Goal: Information Seeking & Learning: Learn about a topic

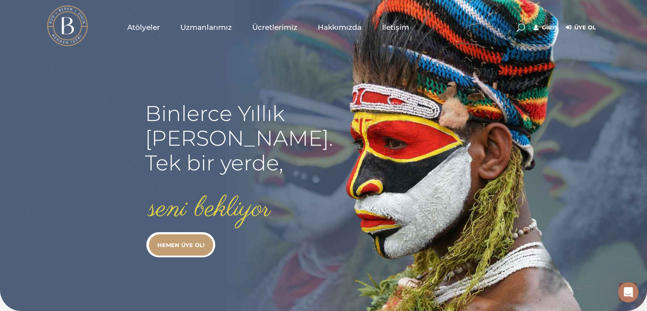
scroll to position [1448, 0]
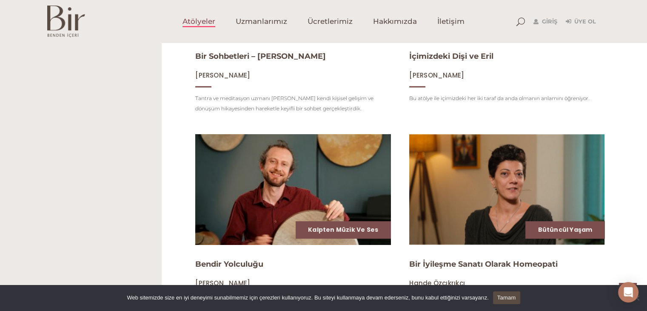
scroll to position [979, 0]
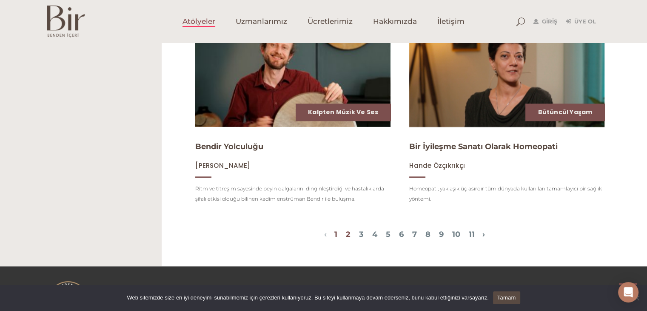
click at [346, 239] on link "2" at bounding box center [348, 233] width 5 height 9
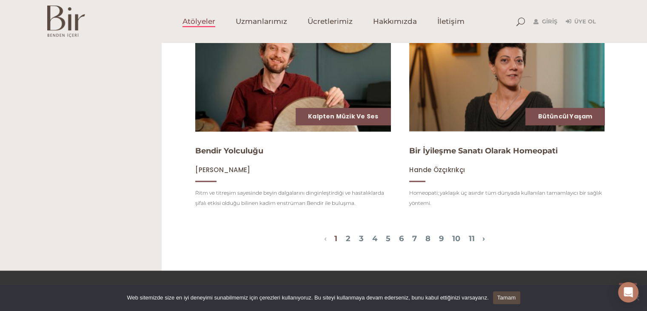
scroll to position [939, 0]
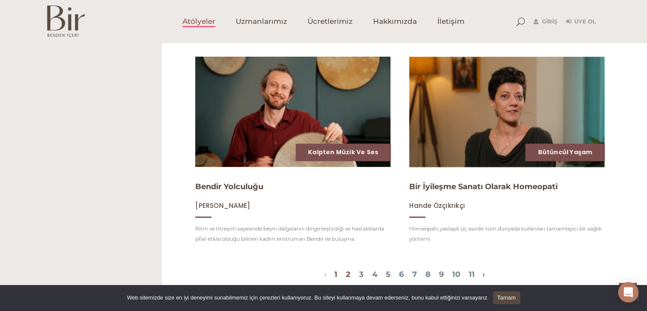
click at [346, 279] on link "2" at bounding box center [348, 273] width 5 height 9
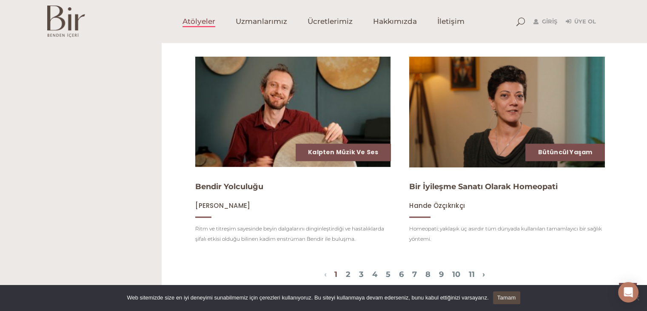
scroll to position [1024, 0]
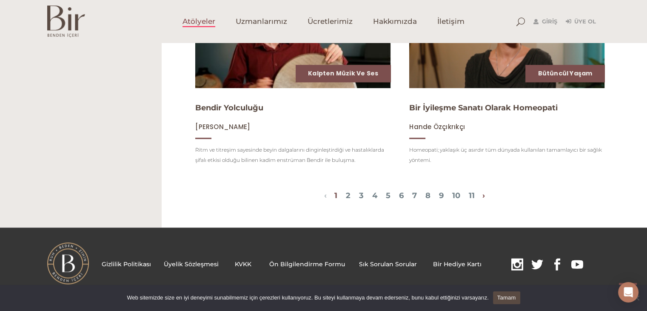
click at [485, 196] on link "›" at bounding box center [484, 195] width 3 height 9
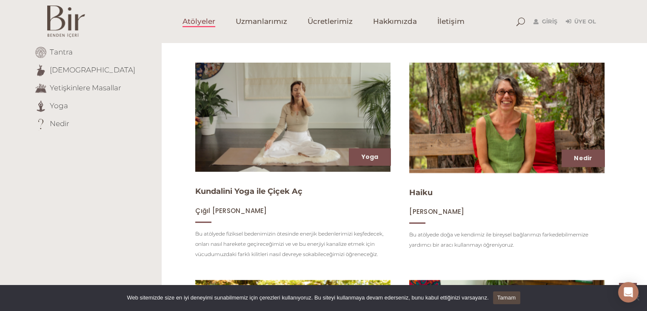
scroll to position [258, 0]
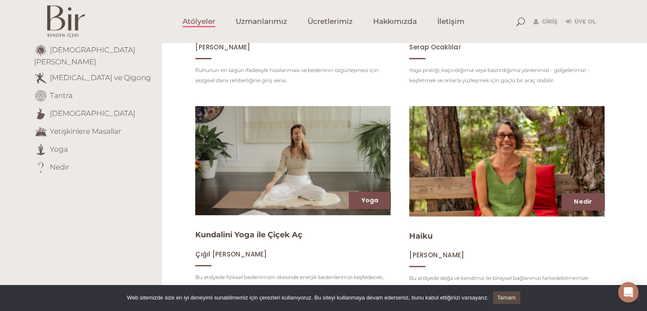
click at [97, 54] on li "[DEMOGRAPHIC_DATA][PERSON_NAME]" at bounding box center [94, 54] width 121 height 23
click at [102, 52] on link "[DEMOGRAPHIC_DATA][PERSON_NAME]" at bounding box center [84, 55] width 101 height 21
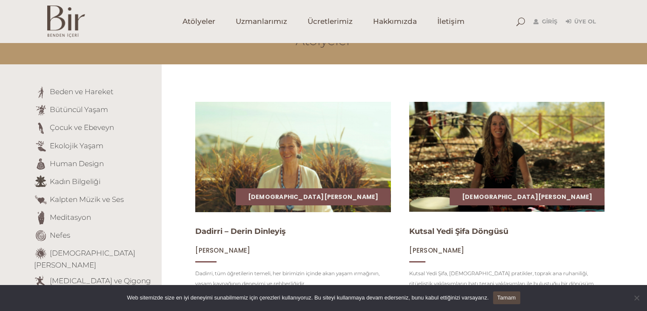
scroll to position [170, 0]
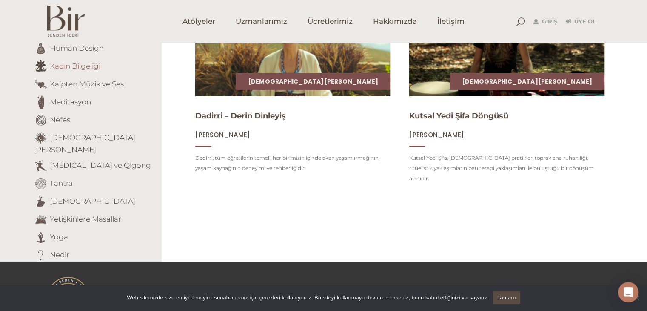
click at [84, 68] on link "Kadın Bilgeliği" at bounding box center [75, 65] width 51 height 9
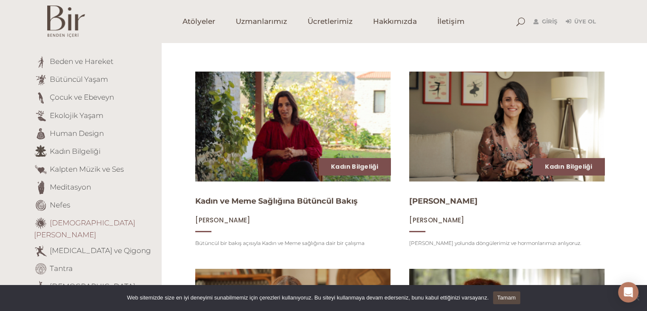
scroll to position [43, 0]
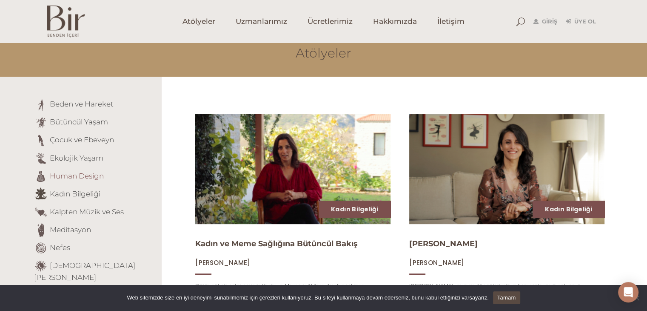
click at [96, 176] on link "Human Design" at bounding box center [77, 175] width 54 height 9
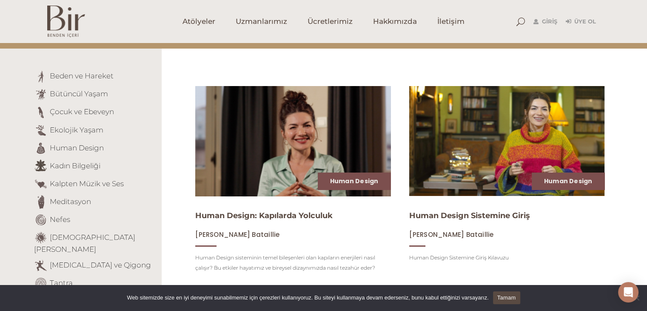
scroll to position [170, 0]
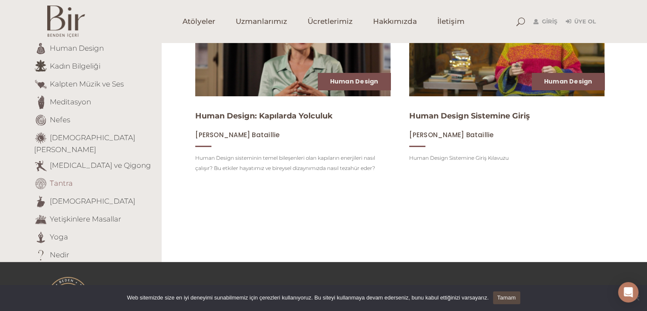
click at [65, 178] on link "Tantra" at bounding box center [61, 182] width 23 height 9
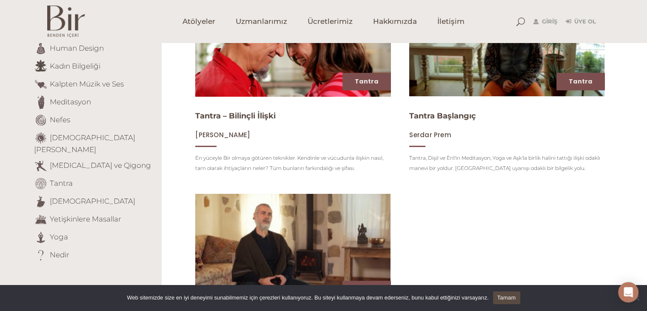
scroll to position [298, 0]
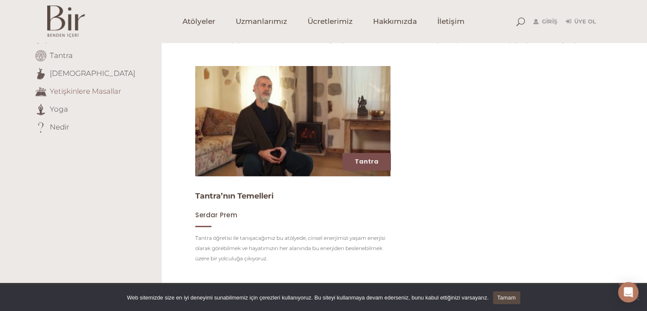
click at [75, 86] on link "Yetişkinlere Masallar" at bounding box center [86, 90] width 72 height 9
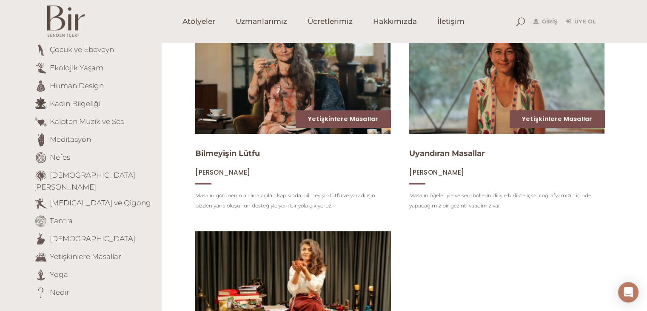
scroll to position [90, 0]
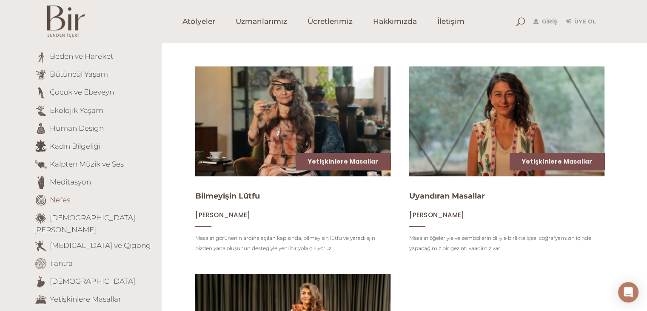
click at [59, 200] on link "Nefes" at bounding box center [60, 199] width 20 height 9
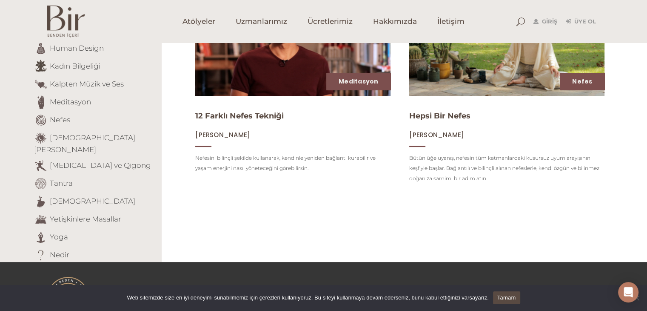
scroll to position [195, 0]
